Goal: Check status: Check status

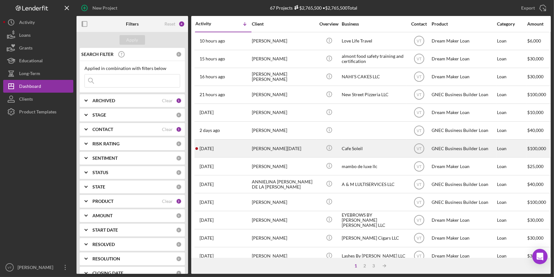
click at [239, 147] on div "[DATE] [PERSON_NAME][DATE]" at bounding box center [224, 148] width 56 height 17
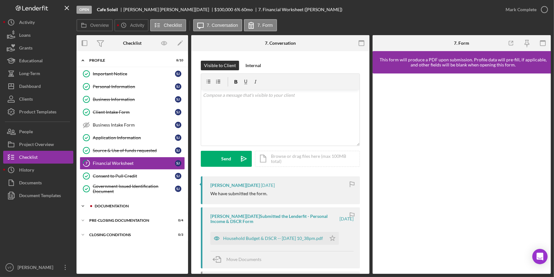
click at [84, 203] on icon "Icon/Expander" at bounding box center [83, 205] width 13 height 13
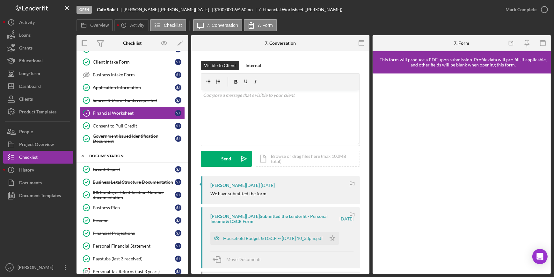
scroll to position [58, 0]
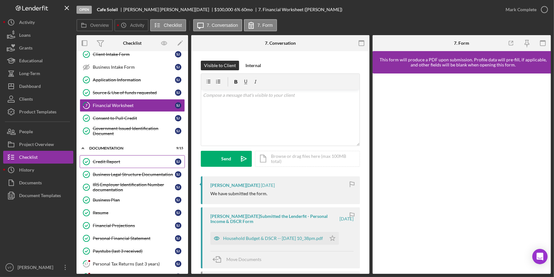
click at [119, 156] on link "Credit Report Credit Report S J" at bounding box center [132, 161] width 105 height 13
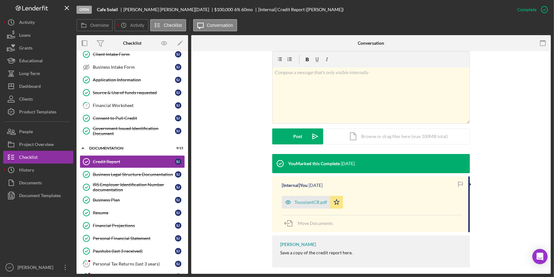
scroll to position [103, 0]
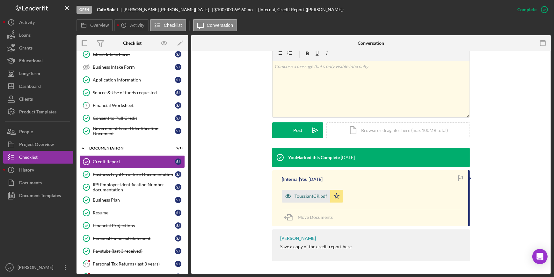
click at [303, 199] on div "ToussiantCR.pdf" at bounding box center [306, 195] width 48 height 13
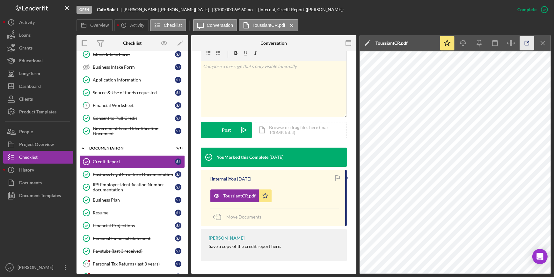
click at [528, 42] on line "button" at bounding box center [528, 42] width 2 height 2
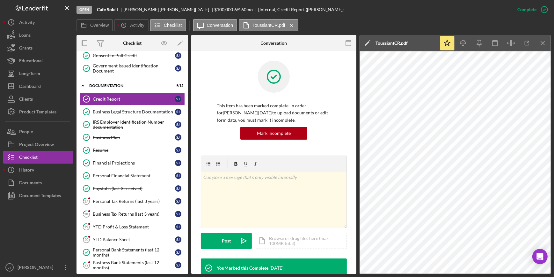
scroll to position [164, 0]
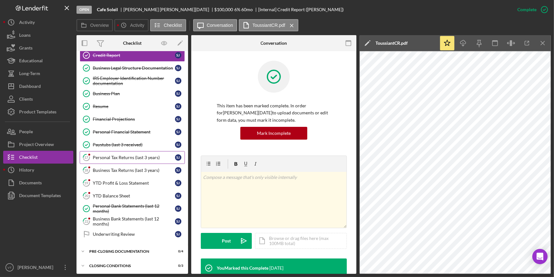
click at [135, 157] on div "Personal Tax Returns (last 3 years)" at bounding box center [134, 157] width 82 height 5
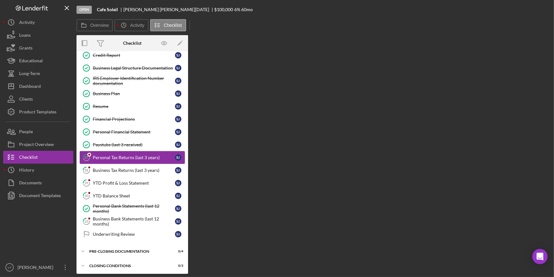
scroll to position [164, 0]
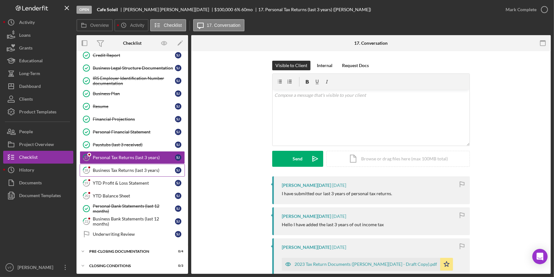
click at [140, 167] on div "Business Tax Returns (last 3 years)" at bounding box center [134, 169] width 82 height 5
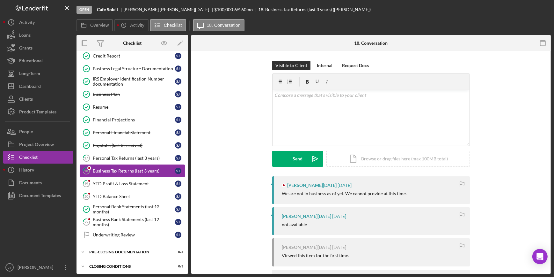
scroll to position [164, 0]
click at [143, 177] on link "19 YTD Profit & Loss Statement [PERSON_NAME]" at bounding box center [132, 182] width 105 height 13
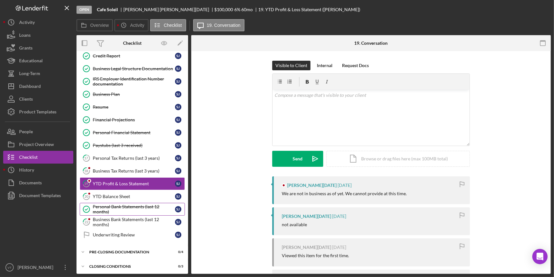
scroll to position [164, 0]
click at [135, 193] on div "YTD Balance Sheet" at bounding box center [134, 195] width 82 height 5
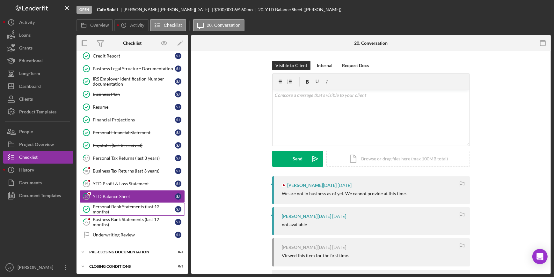
scroll to position [164, 0]
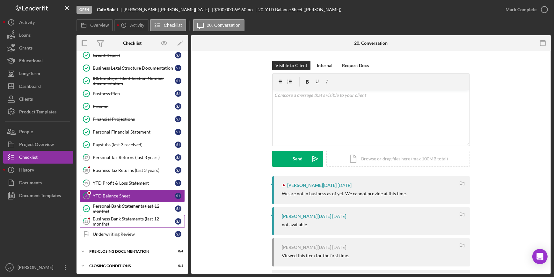
click at [123, 217] on div "Business Bank Statements (last 12 months)" at bounding box center [134, 221] width 82 height 10
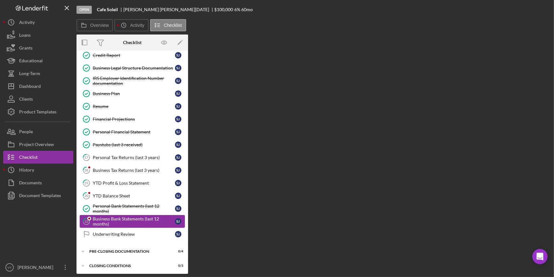
scroll to position [164, 0]
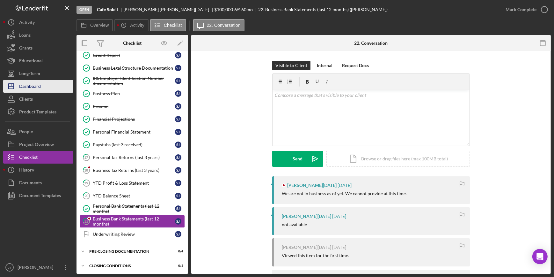
click at [25, 85] on div "Dashboard" at bounding box center [30, 87] width 22 height 14
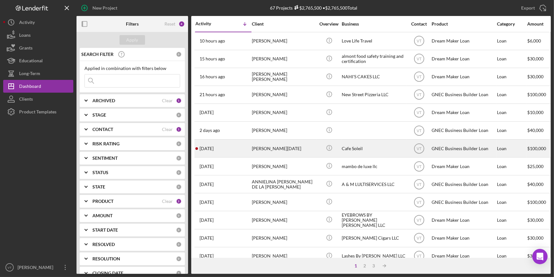
click at [229, 147] on div "[DATE] [PERSON_NAME][DATE]" at bounding box center [224, 148] width 56 height 17
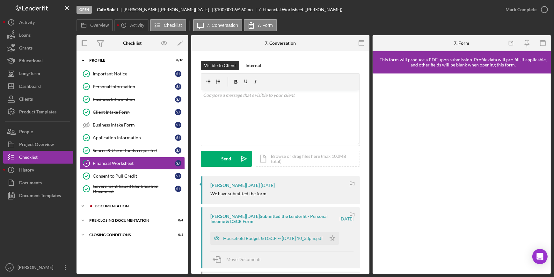
click at [84, 202] on icon "Icon/Expander" at bounding box center [83, 205] width 13 height 13
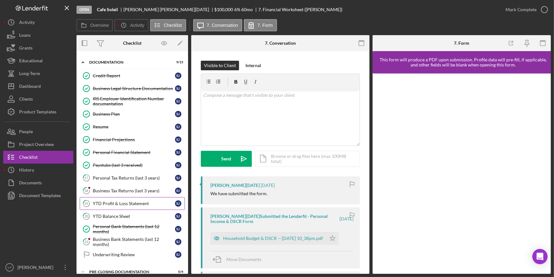
scroll to position [145, 0]
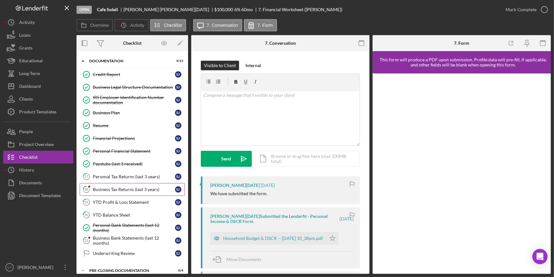
click at [98, 187] on div "Business Tax Returns (last 3 years)" at bounding box center [134, 189] width 82 height 5
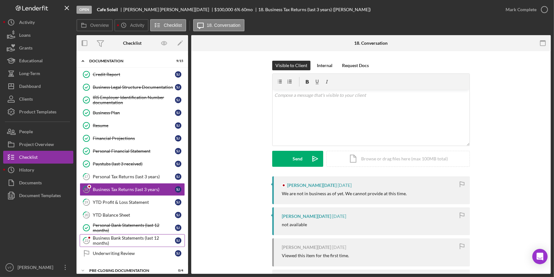
click at [107, 236] on div "Business Bank Statements (last 12 months)" at bounding box center [134, 240] width 82 height 10
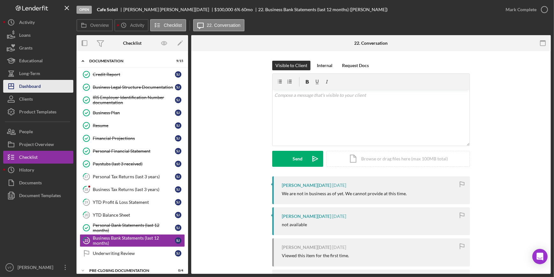
click at [41, 92] on button "Icon/Dashboard Dashboard" at bounding box center [38, 86] width 70 height 13
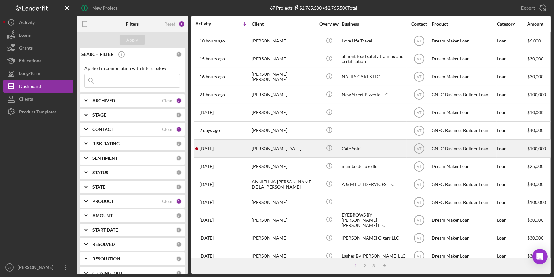
click at [237, 151] on div "[DATE] [PERSON_NAME][DATE]" at bounding box center [224, 148] width 56 height 17
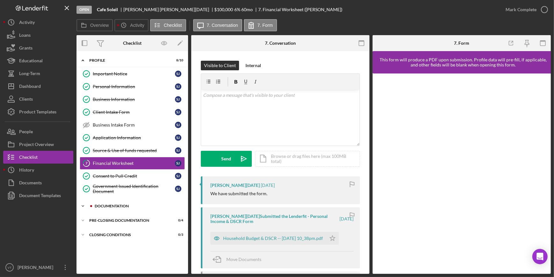
click at [83, 202] on icon "Icon/Expander" at bounding box center [83, 205] width 13 height 13
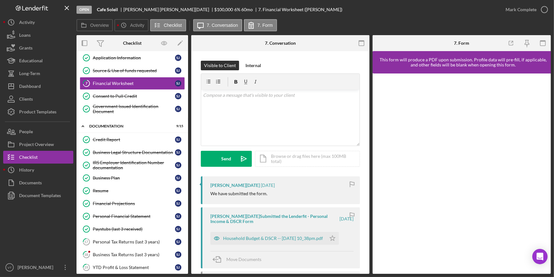
scroll to position [164, 0]
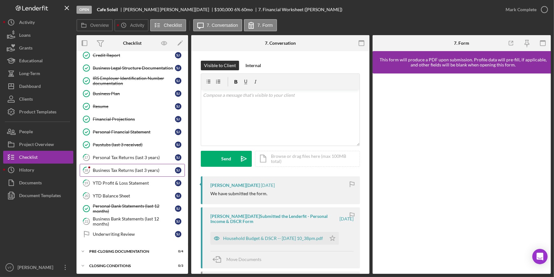
click at [92, 171] on icon "18" at bounding box center [86, 170] width 16 height 16
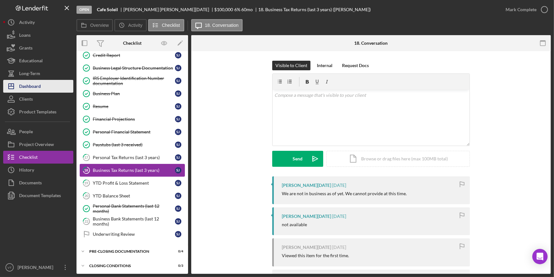
click at [27, 82] on div "Dashboard" at bounding box center [30, 87] width 22 height 14
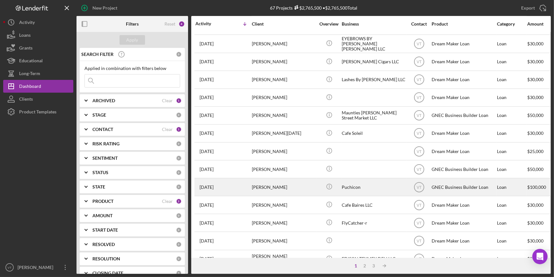
scroll to position [231, 0]
